Goal: Task Accomplishment & Management: Use online tool/utility

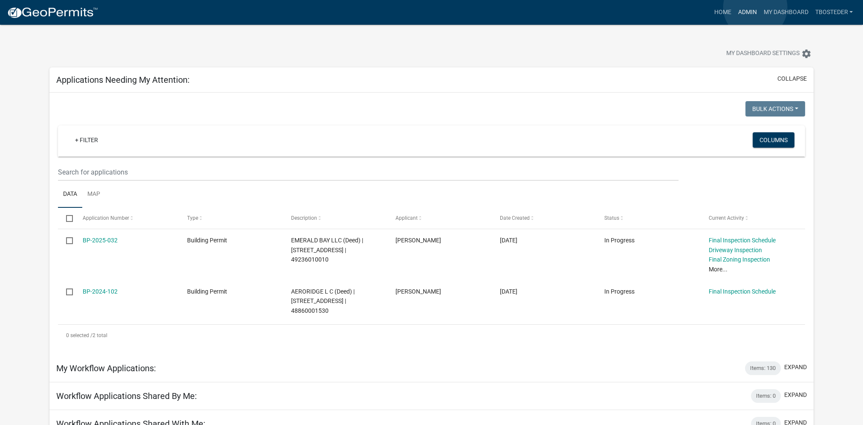
click at [755, 7] on link "Admin" at bounding box center [748, 12] width 26 height 16
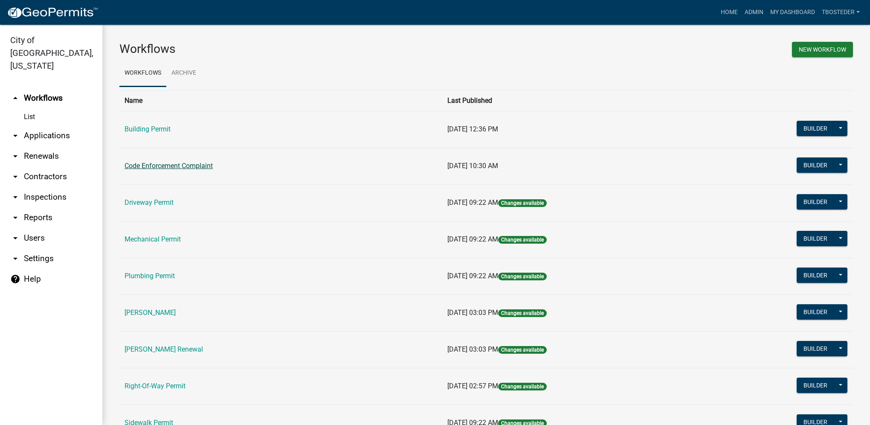
click at [211, 168] on link "Code Enforcement Complaint" at bounding box center [168, 166] width 88 height 8
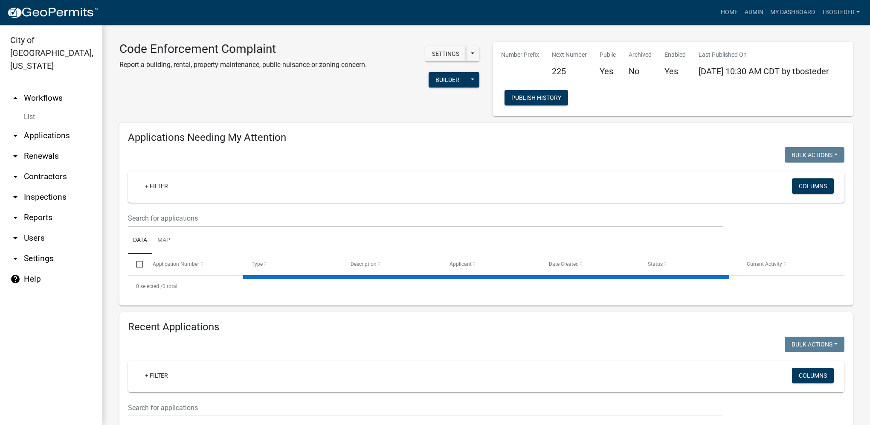
select select "1: 25"
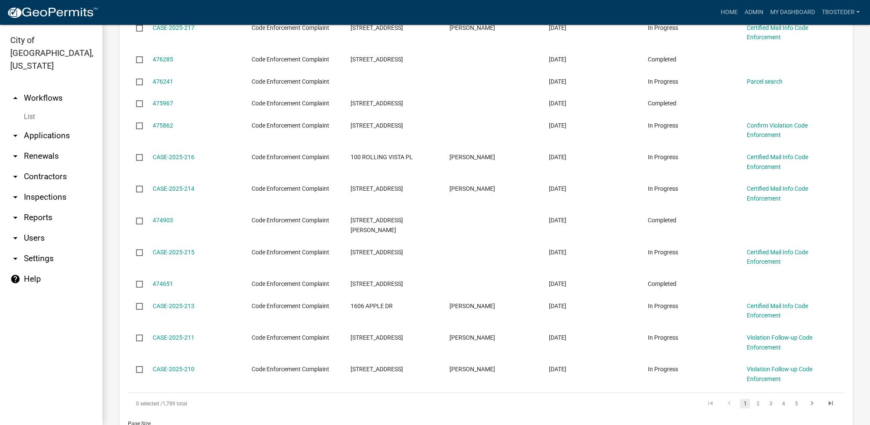
scroll to position [853, 0]
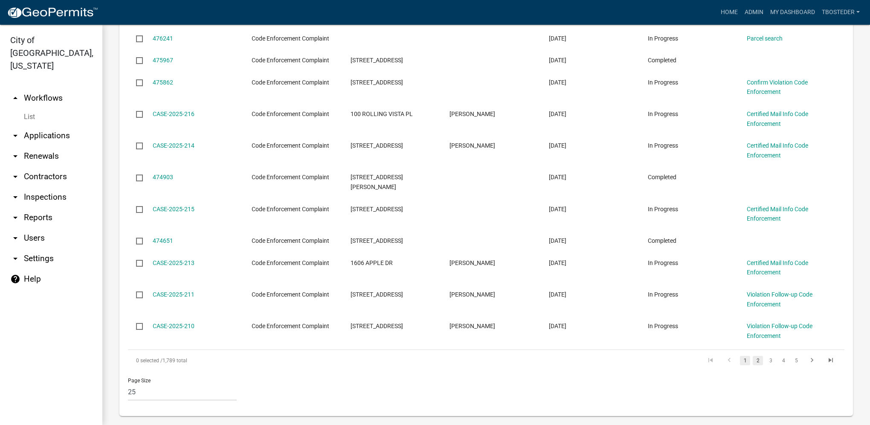
click at [752, 356] on link "2" at bounding box center [757, 360] width 10 height 9
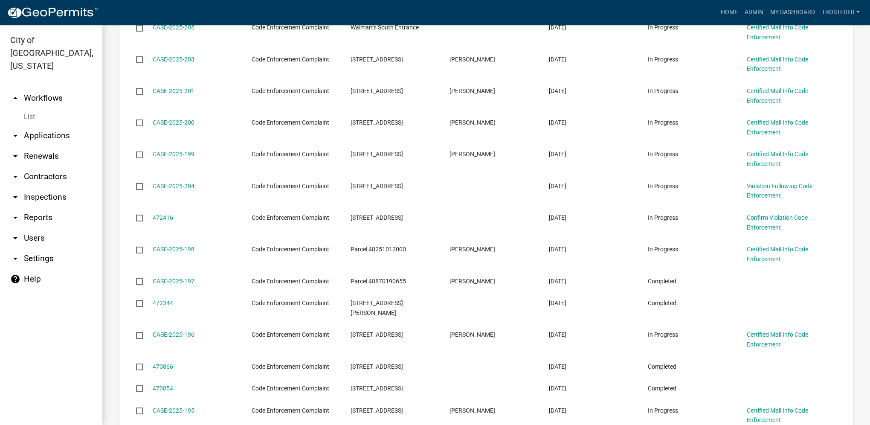
scroll to position [669, 0]
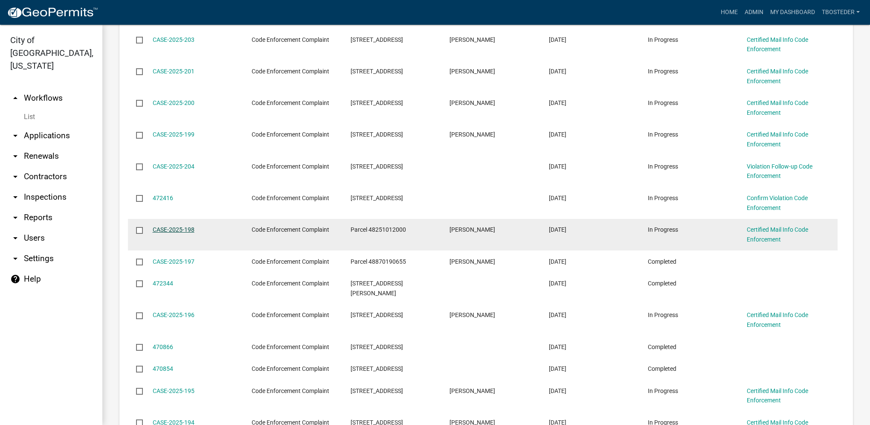
click at [176, 231] on link "CASE-2025-198" at bounding box center [174, 229] width 42 height 7
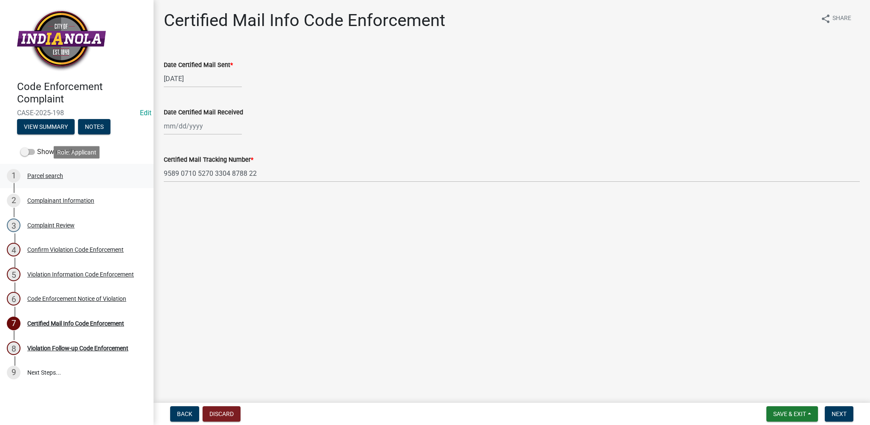
click at [59, 182] on link "1 Parcel search" at bounding box center [76, 176] width 153 height 25
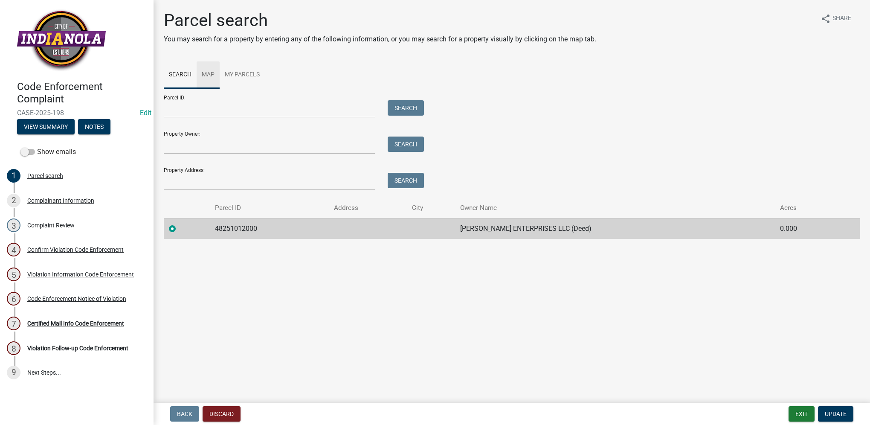
click at [211, 76] on link "Map" at bounding box center [208, 74] width 23 height 27
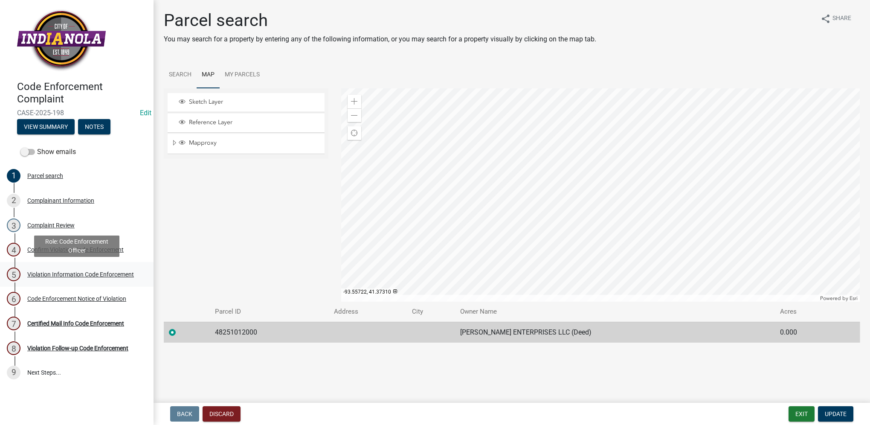
click at [116, 275] on div "Violation Information Code Enforcement" at bounding box center [80, 274] width 107 height 6
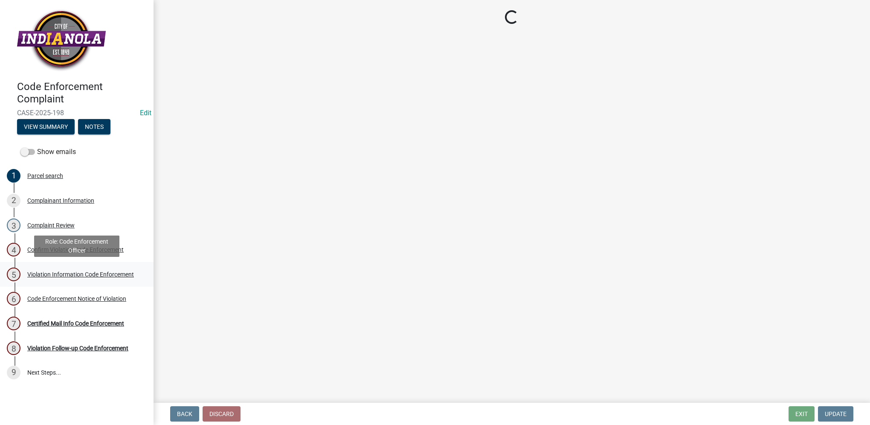
select select "634d5426-b8b3-48ee-aa1e-d523f7499186"
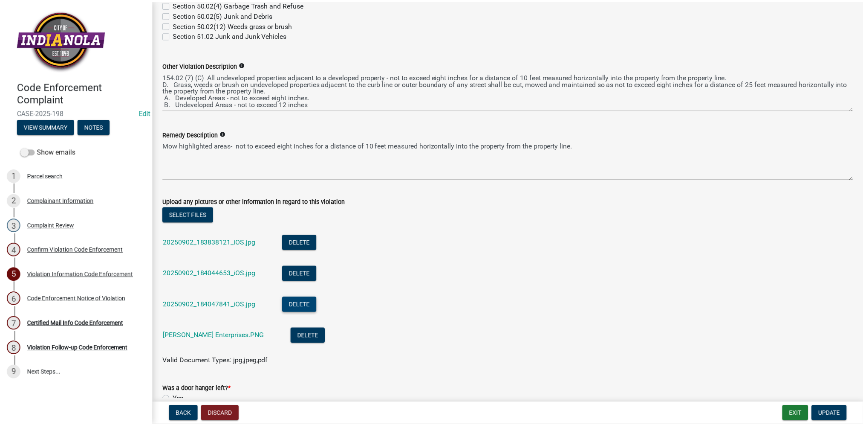
scroll to position [426, 0]
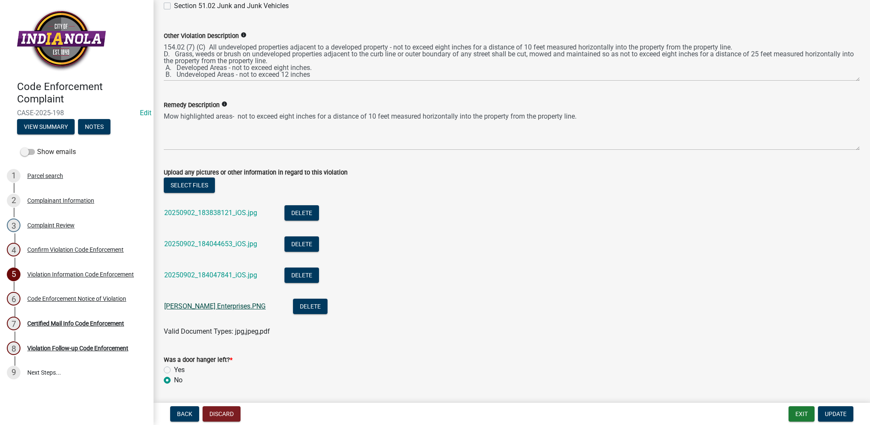
click at [225, 307] on link "[PERSON_NAME] Enterprises.PNG" at bounding box center [214, 306] width 101 height 8
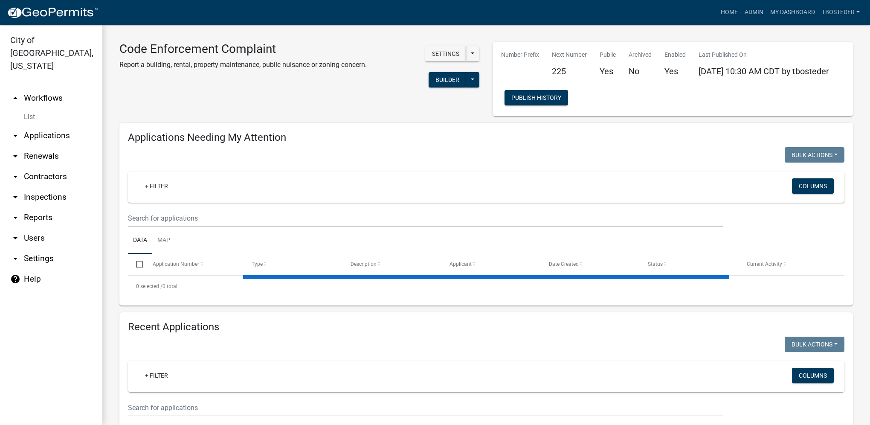
select select "1: 25"
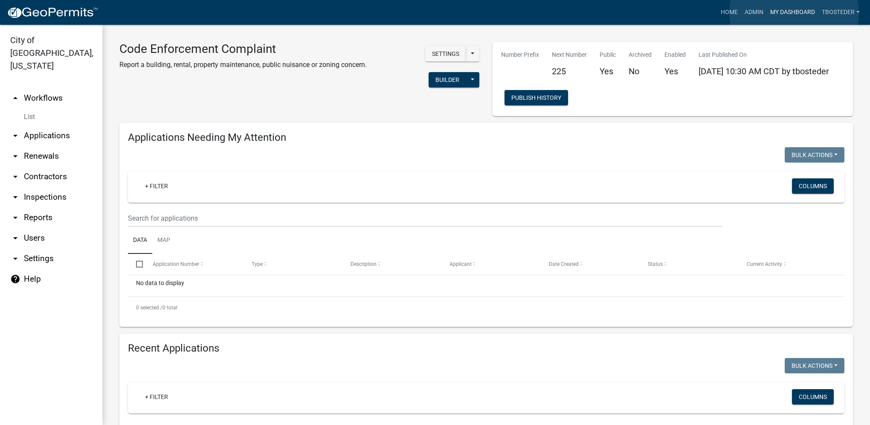
click at [794, 13] on link "My Dashboard" at bounding box center [792, 12] width 52 height 16
